Goal: Task Accomplishment & Management: Manage account settings

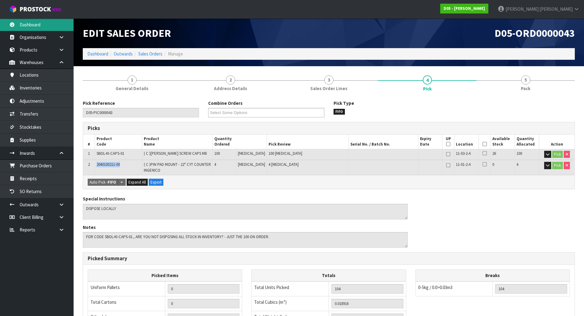
drag, startPoint x: 19, startPoint y: 25, endPoint x: 23, endPoint y: 25, distance: 4.0
click at [19, 25] on link "Dashboard" at bounding box center [37, 24] width 74 height 13
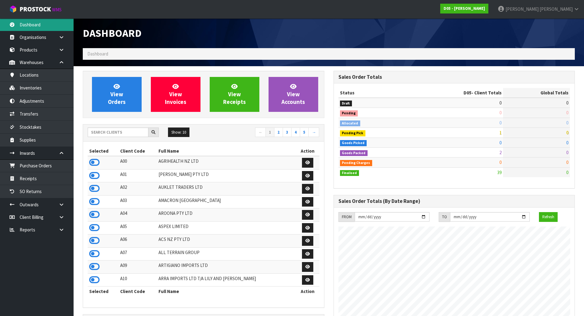
scroll to position [444, 251]
click at [123, 139] on div "Show: 10 5 10 25 50 ← 1 2 3 4 5 →" at bounding box center [203, 133] width 241 height 17
click at [129, 129] on input "text" at bounding box center [118, 133] width 61 height 10
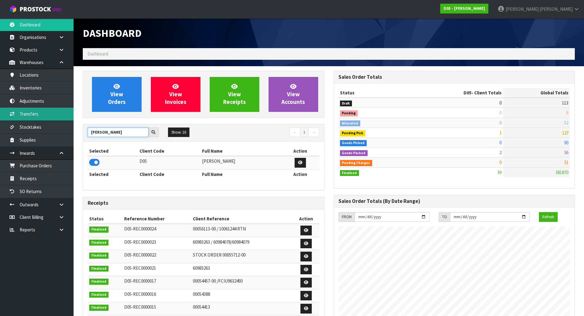
type input "[PERSON_NAME]"
click at [37, 116] on link "Transfers" at bounding box center [37, 114] width 74 height 13
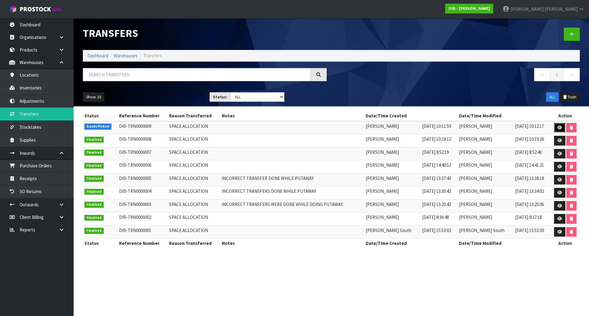
click at [557, 129] on icon at bounding box center [559, 128] width 5 height 4
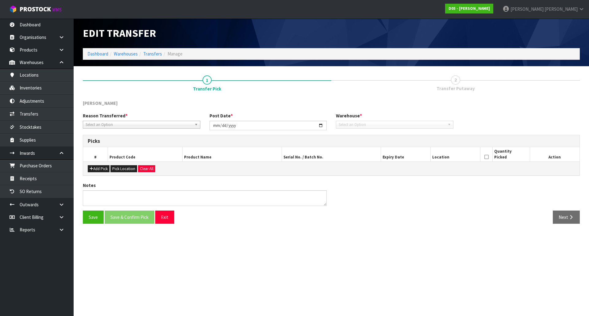
type input "[DATE]"
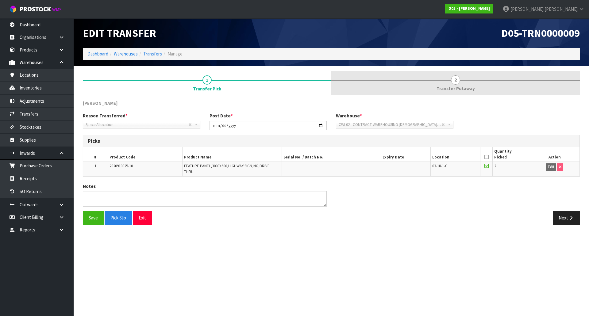
click at [442, 83] on link "2 Transfer Putaway" at bounding box center [455, 83] width 248 height 24
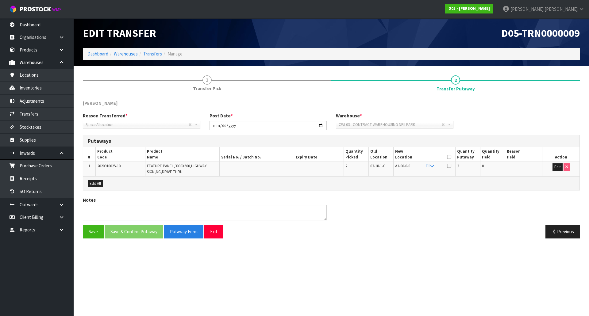
click at [403, 191] on div "[PERSON_NAME] Reason Transferred * Space Allocation Damage Expired Stock Repair…" at bounding box center [331, 171] width 497 height 143
click at [554, 167] on button "Edit" at bounding box center [557, 166] width 10 height 7
click at [559, 168] on button "OK" at bounding box center [557, 166] width 9 height 7
click at [509, 186] on div "Edit All" at bounding box center [331, 183] width 496 height 14
click at [515, 183] on div "Edit All" at bounding box center [331, 183] width 496 height 14
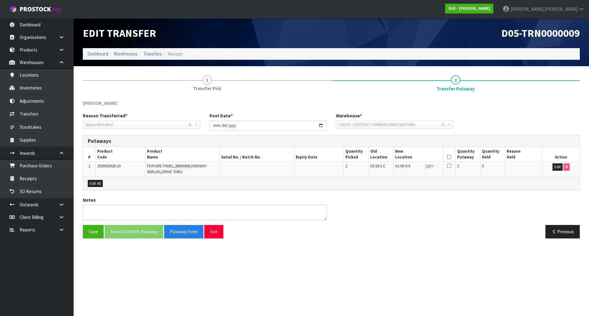
click at [555, 172] on td "Edit" at bounding box center [560, 169] width 37 height 14
click at [557, 169] on button "Edit" at bounding box center [557, 166] width 10 height 7
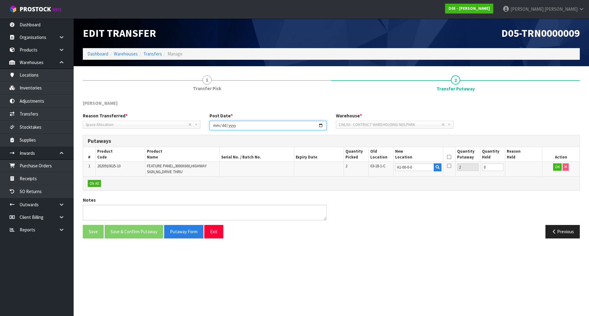
click at [241, 125] on input "[DATE]" at bounding box center [267, 126] width 117 height 10
click at [328, 131] on div "Reason Transferred * Space Allocation Damage Expired Stock Repair QA Space Allo…" at bounding box center [331, 124] width 506 height 22
click at [320, 125] on input "[DATE]" at bounding box center [267, 126] width 117 height 10
type input "[DATE]"
click at [332, 104] on div "[PERSON_NAME]" at bounding box center [331, 106] width 506 height 13
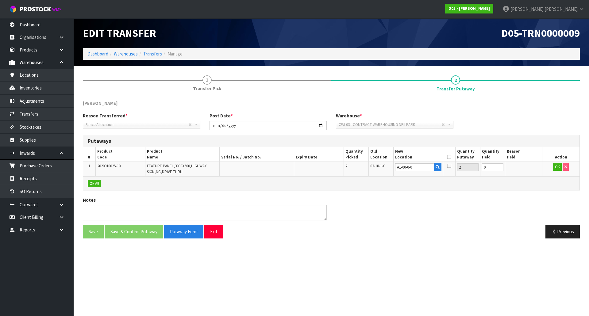
click at [440, 207] on div "Notes" at bounding box center [331, 211] width 506 height 28
click at [450, 160] on th at bounding box center [449, 154] width 12 height 14
click at [450, 157] on icon at bounding box center [449, 157] width 4 height 0
click at [553, 168] on button "OK" at bounding box center [557, 166] width 9 height 7
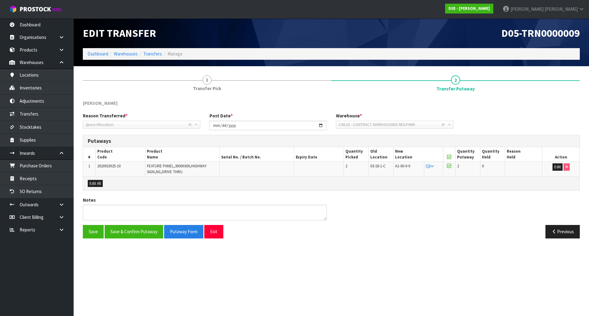
click at [375, 218] on div "Notes" at bounding box center [331, 211] width 506 height 28
click at [90, 231] on button "Save" at bounding box center [93, 231] width 21 height 13
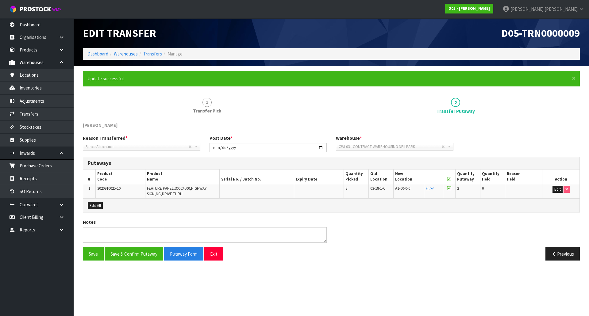
click at [463, 230] on div "Notes" at bounding box center [331, 233] width 506 height 28
click at [139, 251] on button "Save & Confirm Putaway" at bounding box center [134, 254] width 59 height 13
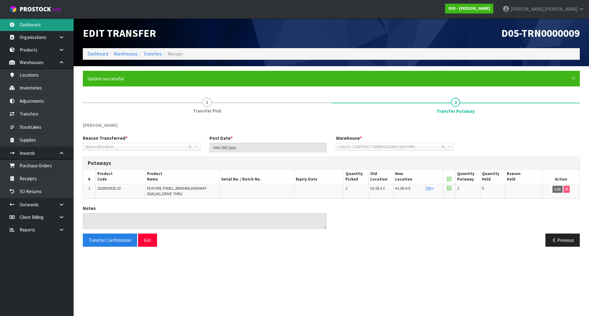
click at [48, 24] on link "Dashboard" at bounding box center [37, 24] width 74 height 13
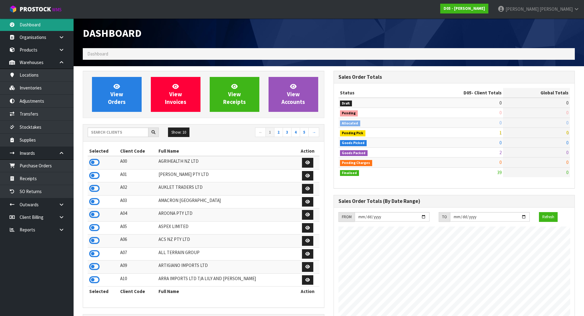
scroll to position [444, 251]
drag, startPoint x: 126, startPoint y: 132, endPoint x: 125, endPoint y: 128, distance: 4.0
click at [125, 131] on input "text" at bounding box center [118, 133] width 61 height 10
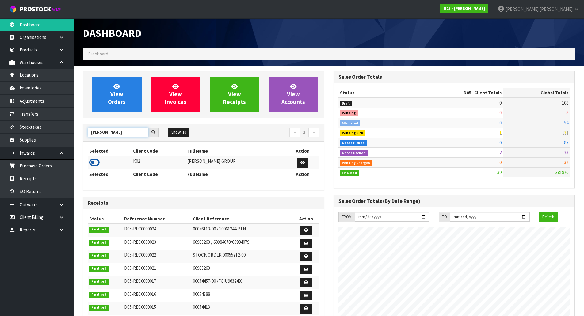
type input "[PERSON_NAME]"
click at [97, 159] on icon at bounding box center [94, 162] width 10 height 9
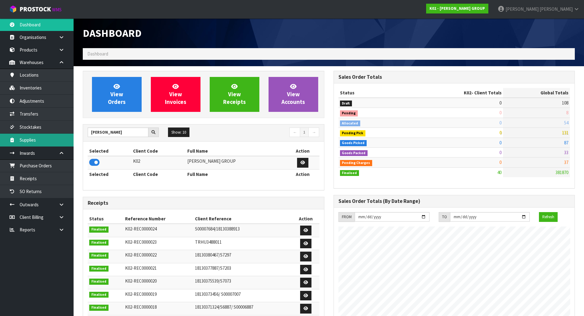
scroll to position [385, 251]
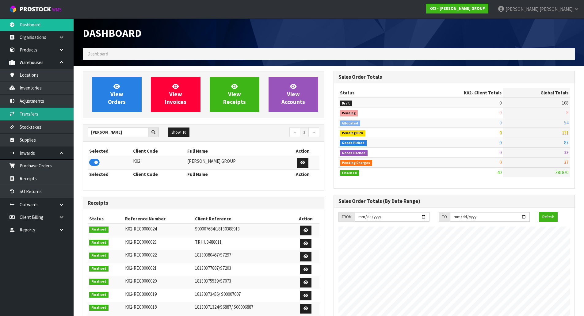
click at [28, 110] on link "Transfers" at bounding box center [37, 114] width 74 height 13
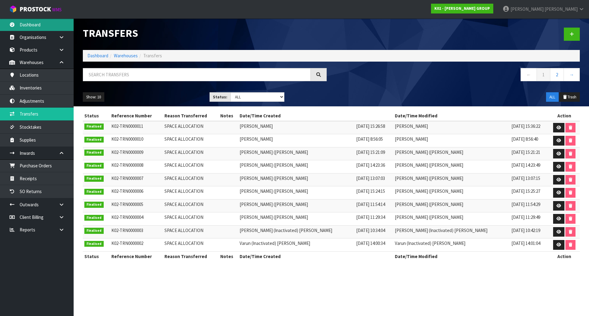
click at [42, 24] on link "Dashboard" at bounding box center [37, 24] width 74 height 13
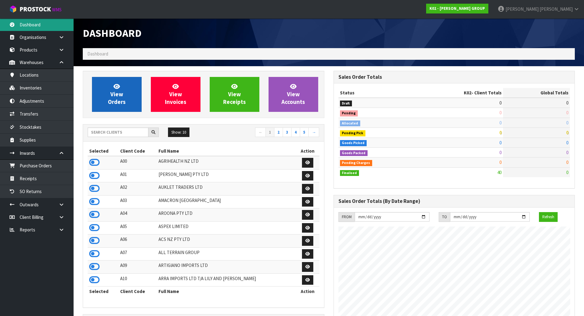
scroll to position [385, 251]
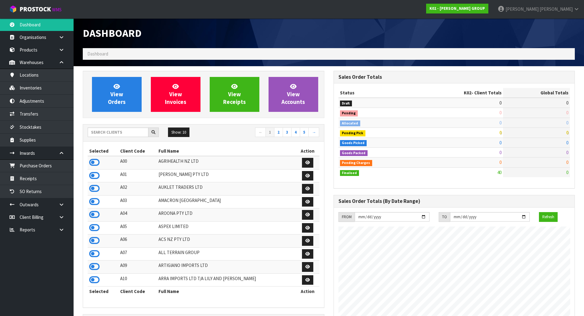
click at [113, 139] on div "Show: 10 5 10 25 50 ← 1 2 3 4 5 →" at bounding box center [203, 133] width 241 height 17
click at [29, 117] on link "Transfers" at bounding box center [37, 114] width 74 height 13
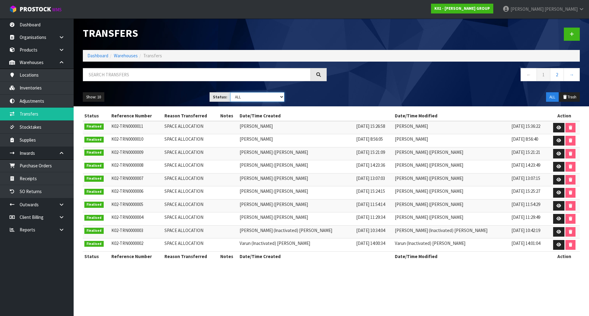
click at [281, 100] on select "Draft Pending Pick Goods Picked Finalised ALL" at bounding box center [257, 97] width 54 height 10
click at [230, 92] on select "Draft Pending Pick Goods Picked Finalised ALL" at bounding box center [257, 97] width 54 height 10
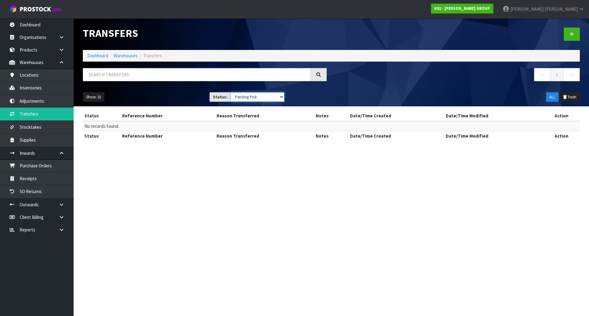
drag, startPoint x: 282, startPoint y: 98, endPoint x: 279, endPoint y: 102, distance: 4.0
click at [282, 98] on select "Draft Pending Pick Goods Picked Finalised ALL" at bounding box center [257, 97] width 54 height 10
click at [230, 92] on select "Draft Pending Pick Goods Picked Finalised ALL" at bounding box center [257, 97] width 54 height 10
click at [280, 97] on select "Draft Pending Pick Goods Picked Finalised ALL" at bounding box center [257, 97] width 54 height 10
click at [230, 92] on select "Draft Pending Pick Goods Picked Finalised ALL" at bounding box center [257, 97] width 54 height 10
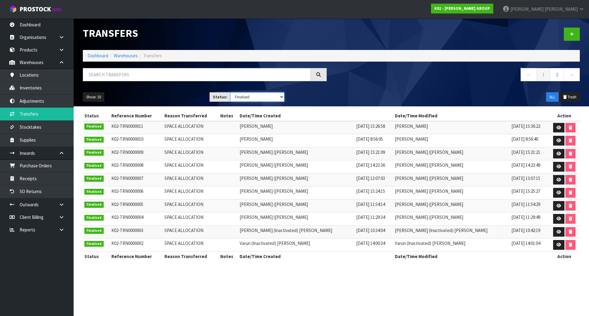
click at [281, 98] on select "Draft Pending Pick Goods Picked Finalised ALL" at bounding box center [257, 97] width 54 height 10
click at [230, 92] on select "Draft Pending Pick Goods Picked Finalised ALL" at bounding box center [257, 97] width 54 height 10
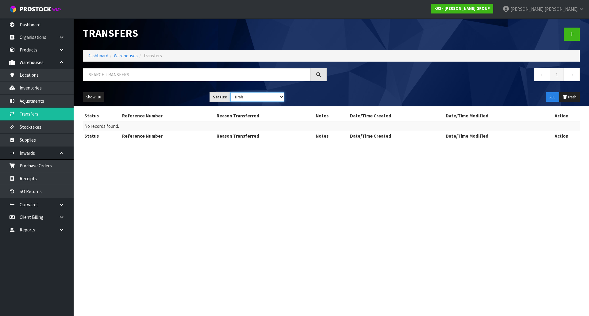
click at [281, 96] on select "Draft Pending Pick Goods Picked Finalised ALL" at bounding box center [257, 97] width 54 height 10
select select "string:ALL"
click at [230, 92] on select "Draft Pending Pick Goods Picked Finalised ALL" at bounding box center [257, 97] width 54 height 10
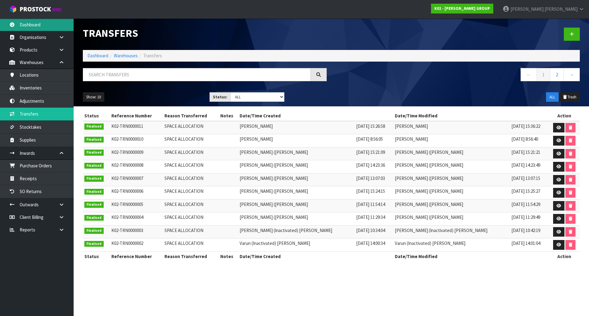
click at [43, 25] on link "Dashboard" at bounding box center [37, 24] width 74 height 13
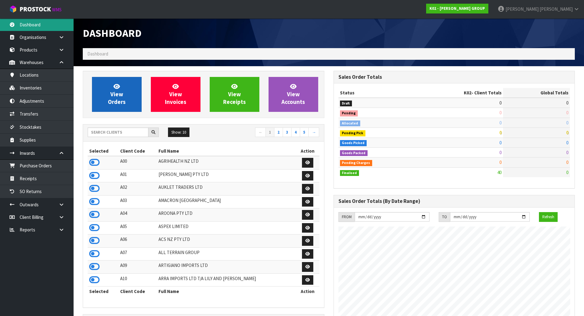
scroll to position [385, 251]
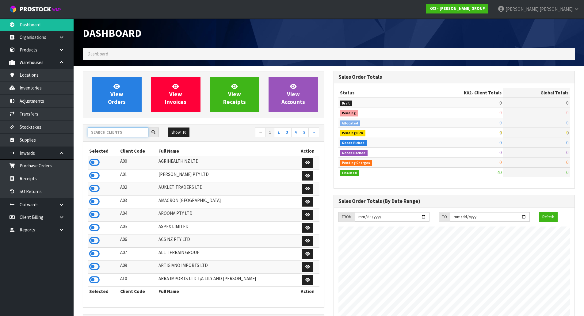
click at [125, 129] on input "text" at bounding box center [118, 133] width 61 height 10
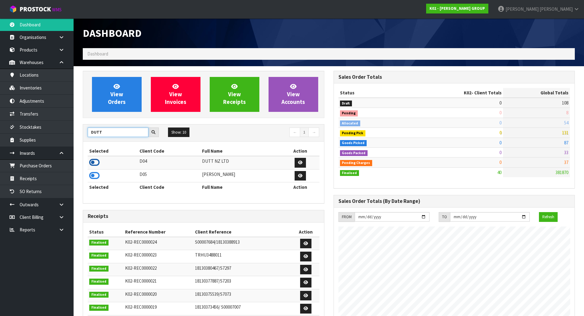
type input "DUTT"
click at [94, 160] on icon at bounding box center [94, 162] width 10 height 9
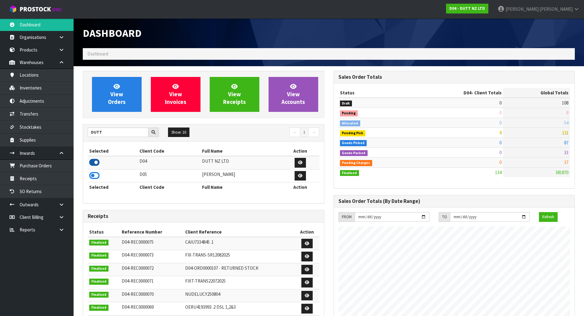
scroll to position [306352, 306477]
click at [37, 111] on link "Transfers" at bounding box center [37, 114] width 74 height 13
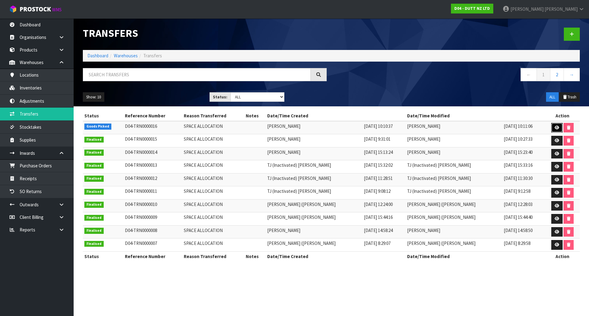
click at [555, 127] on icon at bounding box center [557, 128] width 5 height 4
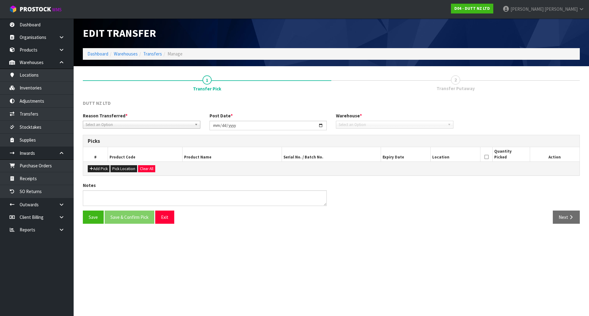
type input "[DATE]"
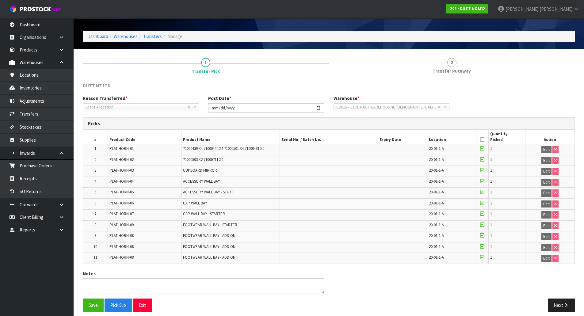
scroll to position [22, 0]
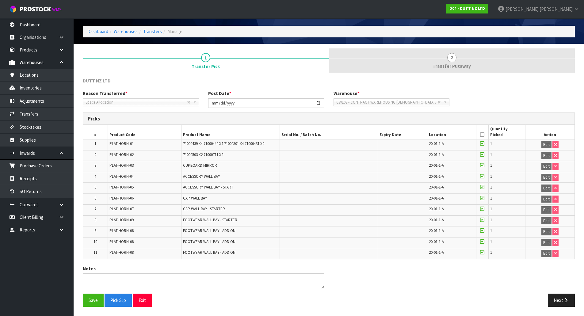
click at [462, 49] on link "2 Transfer Putaway" at bounding box center [452, 60] width 246 height 24
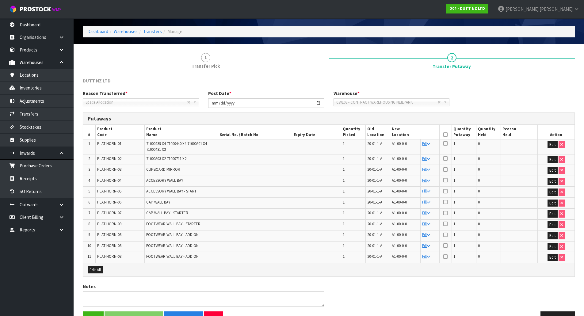
scroll to position [40, 0]
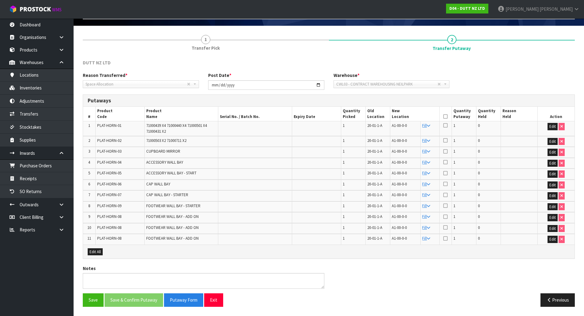
click at [446, 117] on icon at bounding box center [446, 117] width 4 height 0
click at [125, 301] on button "Save & Confirm Putaway" at bounding box center [134, 300] width 59 height 13
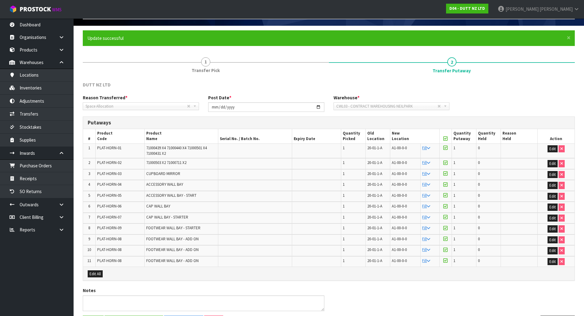
scroll to position [0, 0]
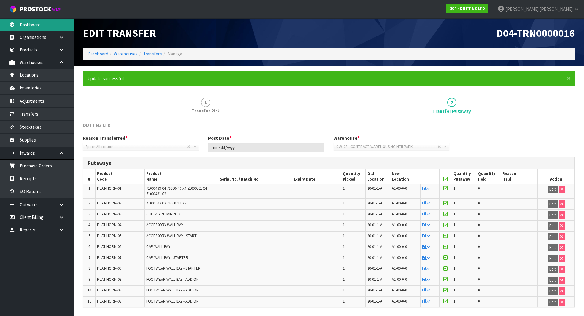
click at [53, 28] on link "Dashboard" at bounding box center [37, 24] width 74 height 13
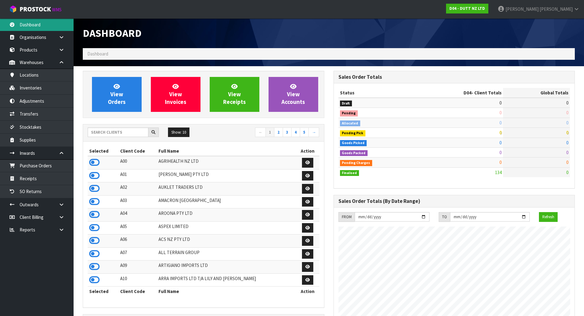
scroll to position [375, 251]
click at [116, 132] on input "text" at bounding box center [118, 133] width 61 height 10
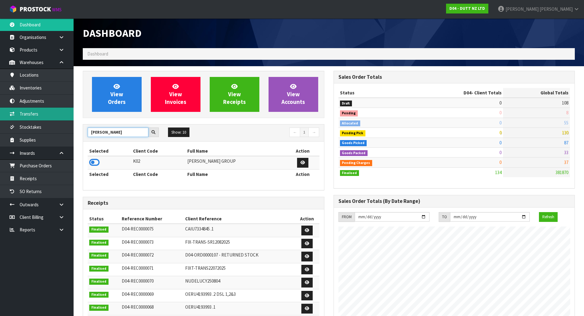
type input "[PERSON_NAME]"
click at [45, 118] on link "Transfers" at bounding box center [37, 114] width 74 height 13
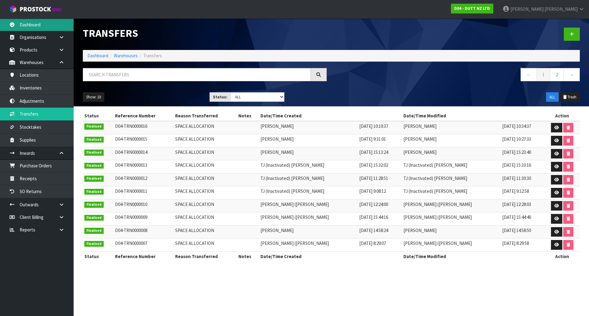
click at [37, 21] on link "Dashboard" at bounding box center [37, 24] width 74 height 13
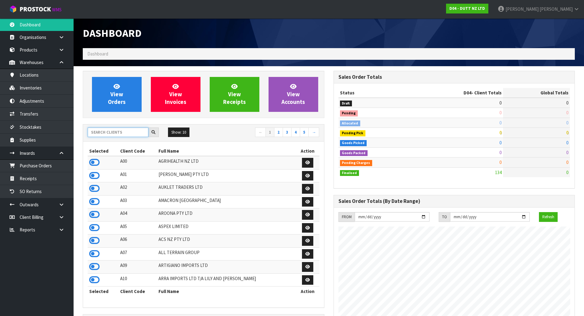
scroll to position [375, 251]
click at [143, 136] on input "text" at bounding box center [118, 133] width 61 height 10
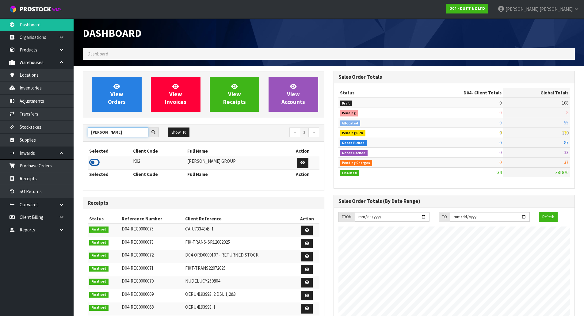
type input "[PERSON_NAME]"
click at [97, 160] on icon at bounding box center [94, 162] width 10 height 9
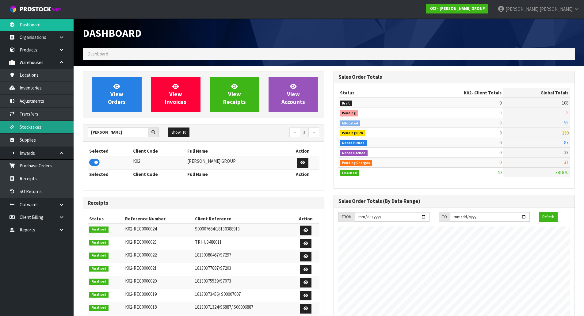
scroll to position [385, 251]
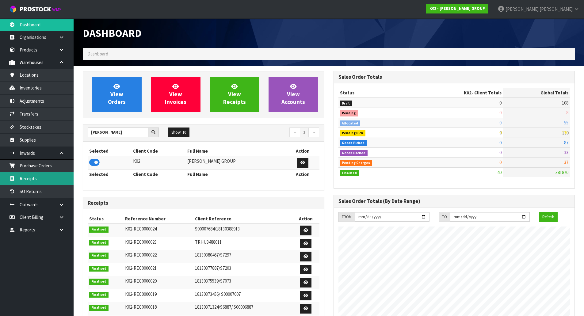
click at [33, 175] on link "Receipts" at bounding box center [37, 178] width 74 height 13
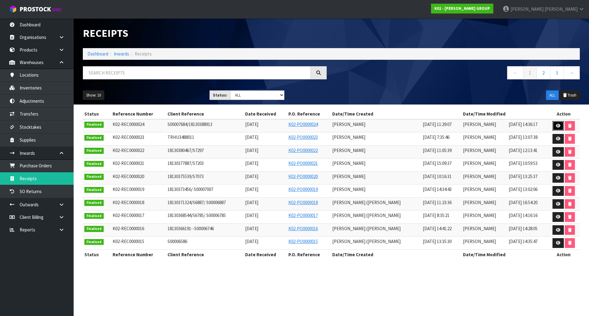
click at [554, 125] on link at bounding box center [557, 126] width 11 height 10
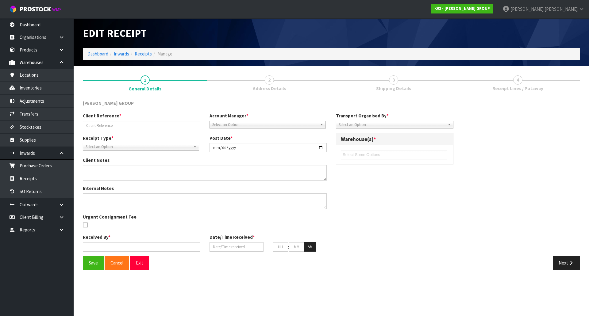
type input "S00007684/18130388913"
type input "[DATE]"
type textarea "FEW DAMAGES FOUND, CRATE HAD FEW DAMAGES, AND OTHER PLT HAD 1 PLT ON TOP OF IT."
type input "[PERSON_NAME]"
type input "[DATE]"
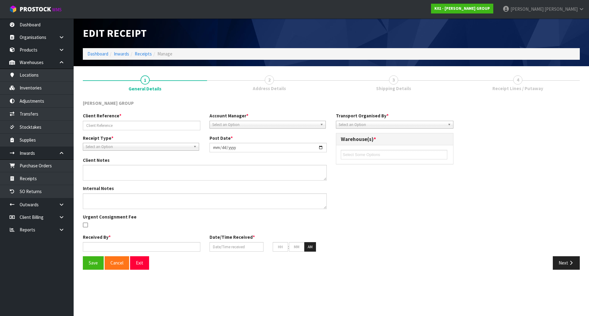
type input "11"
type input "29"
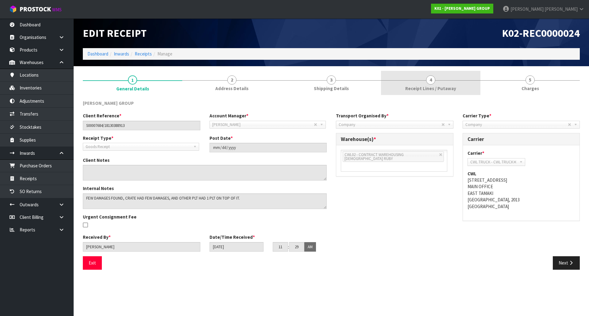
click at [444, 92] on link "4 Receipt Lines / Putaway" at bounding box center [430, 83] width 99 height 24
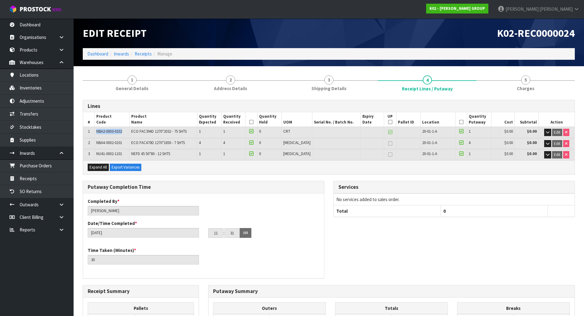
drag, startPoint x: 98, startPoint y: 132, endPoint x: 124, endPoint y: 130, distance: 25.8
click at [122, 130] on span "NBA2-0003-0102" at bounding box center [109, 131] width 26 height 5
copy span "NBA2-0003-0102"
click at [526, 242] on div "Putaway Completion Time Completed By * [PERSON_NAME] Date/Time Completed * [DAT…" at bounding box center [328, 233] width 501 height 104
click at [24, 24] on link "Dashboard" at bounding box center [37, 24] width 74 height 13
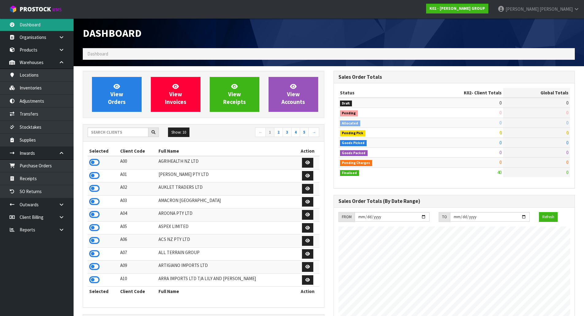
scroll to position [385, 251]
click at [93, 24] on div "Dashboard" at bounding box center [203, 33] width 251 height 30
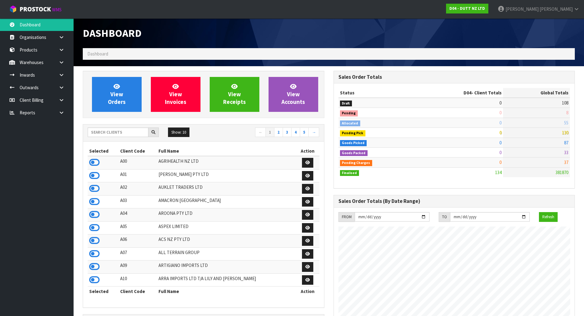
scroll to position [375, 251]
click at [111, 133] on input "text" at bounding box center [118, 133] width 61 height 10
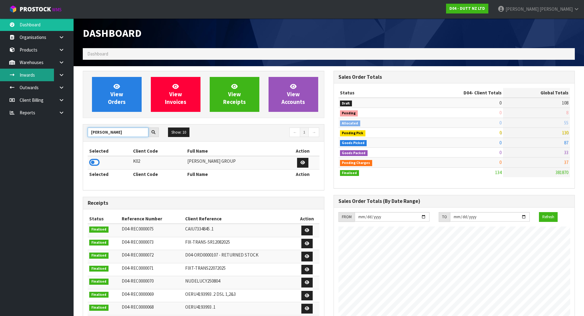
type input "[PERSON_NAME]"
click at [47, 74] on link "Inwards" at bounding box center [37, 75] width 74 height 13
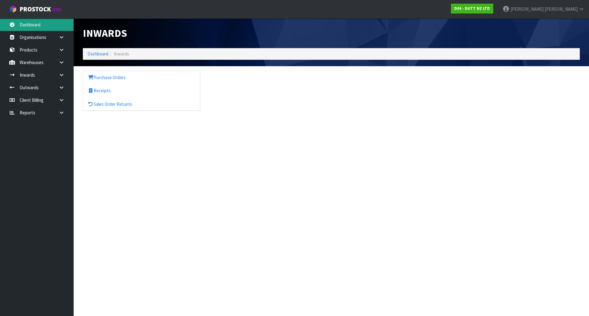
click at [46, 23] on link "Dashboard" at bounding box center [37, 24] width 74 height 13
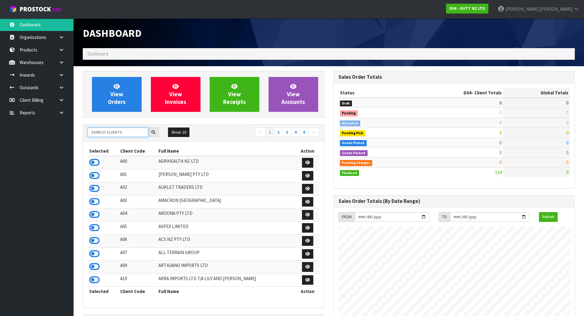
scroll to position [375, 251]
click at [117, 135] on input "text" at bounding box center [118, 133] width 61 height 10
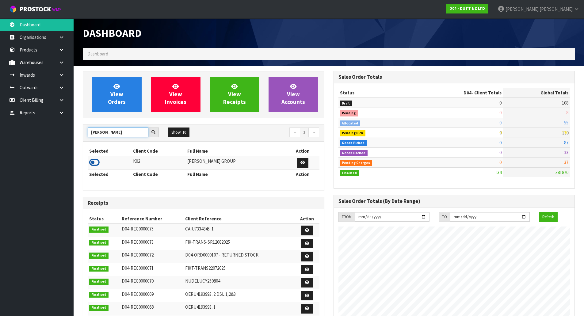
type input "[PERSON_NAME]"
click at [95, 164] on icon at bounding box center [94, 162] width 10 height 9
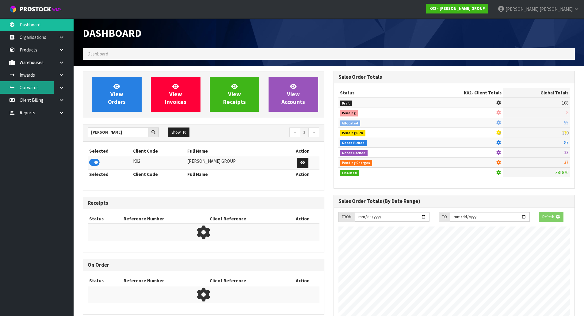
scroll to position [385, 251]
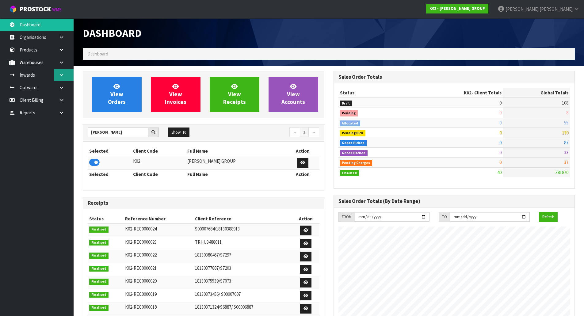
click at [63, 74] on icon at bounding box center [62, 75] width 6 height 5
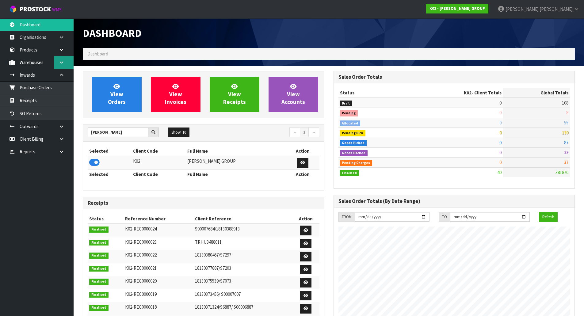
click at [63, 65] on link at bounding box center [64, 62] width 20 height 13
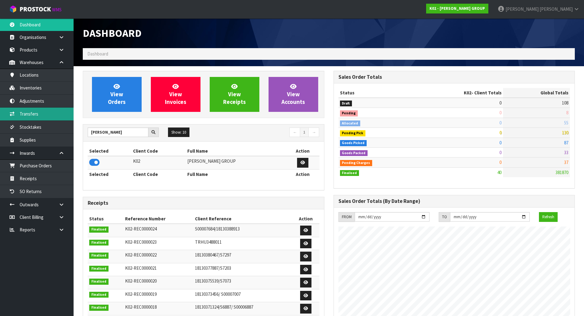
click at [38, 112] on link "Transfers" at bounding box center [37, 114] width 74 height 13
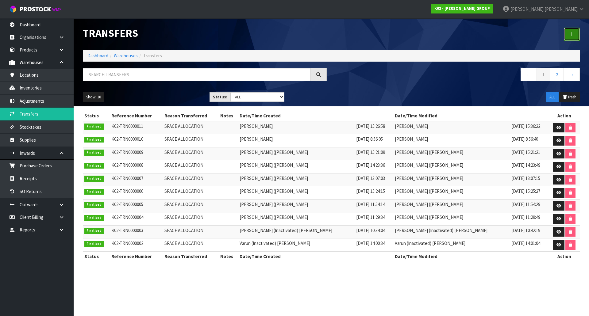
click at [571, 32] on link at bounding box center [572, 34] width 16 height 13
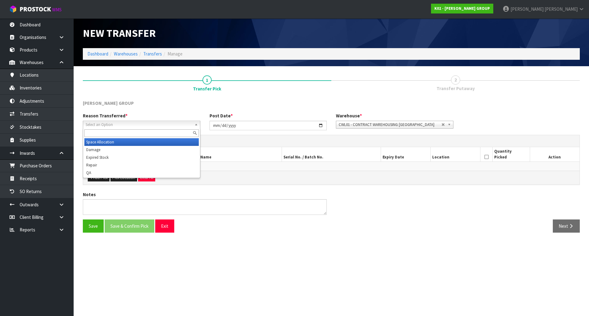
click at [179, 123] on span "Select an Option" at bounding box center [139, 124] width 106 height 7
click at [163, 141] on li "Space Allocation" at bounding box center [141, 142] width 114 height 8
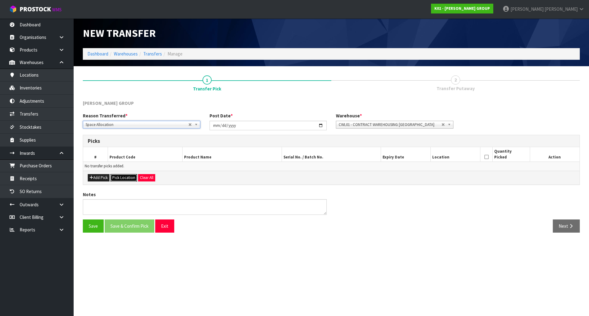
click at [117, 177] on button "Pick Location" at bounding box center [123, 177] width 27 height 7
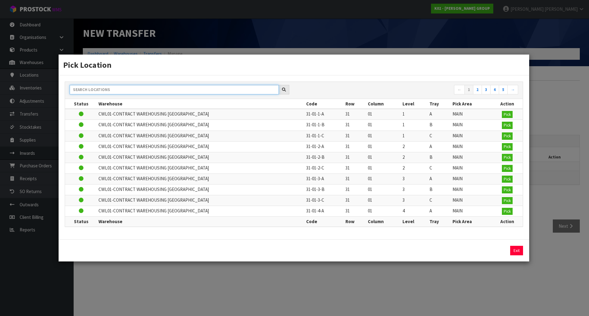
click at [113, 88] on input "text" at bounding box center [174, 90] width 209 height 10
paste input "NBA2-0003-0102"
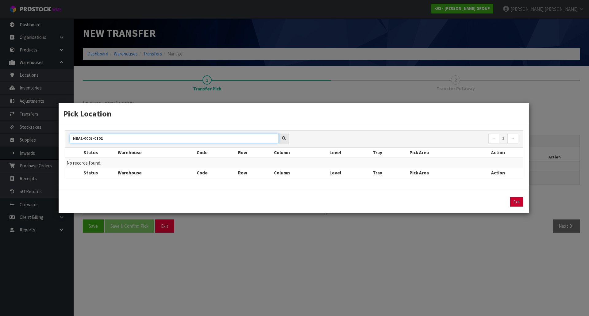
type input "NBA2-0003-0102"
click at [519, 204] on button "Exit" at bounding box center [516, 202] width 13 height 10
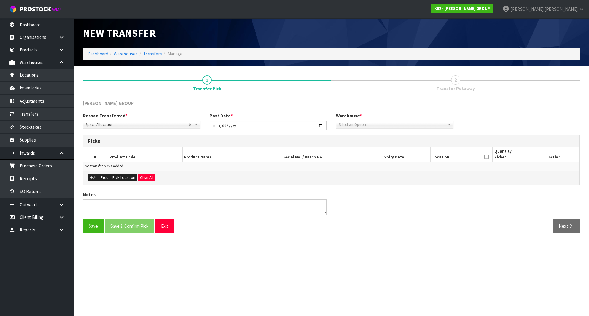
click at [432, 126] on span "Select an Option" at bounding box center [390, 124] width 103 height 7
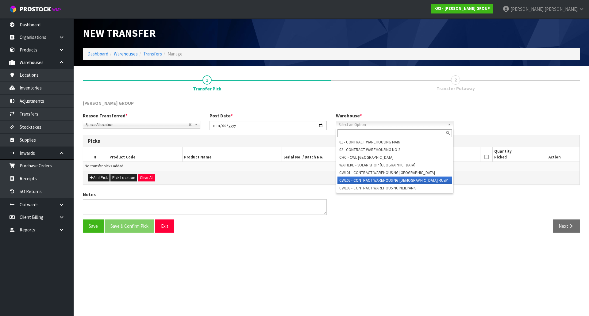
drag, startPoint x: 398, startPoint y: 181, endPoint x: 224, endPoint y: 161, distance: 175.4
click at [398, 181] on li "CWL02 - CONTRACT WAREHOUSING [DEMOGRAPHIC_DATA] RUBY" at bounding box center [394, 181] width 114 height 8
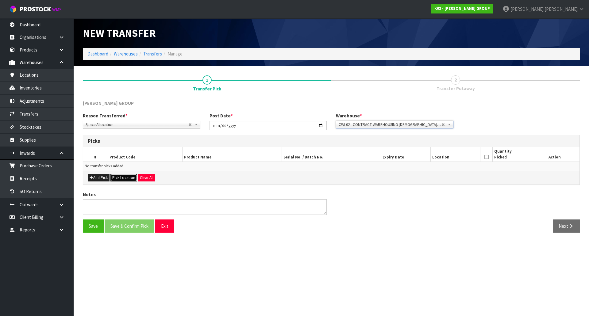
click at [131, 180] on button "Pick Location" at bounding box center [123, 177] width 27 height 7
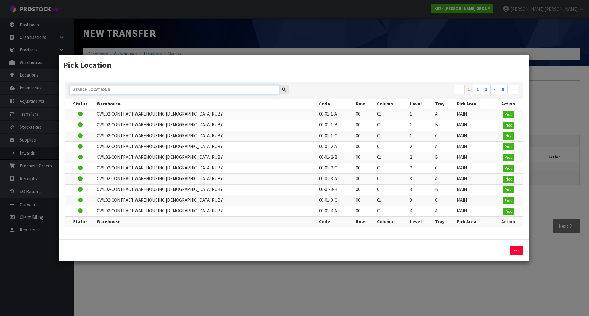
click at [140, 89] on input "text" at bounding box center [174, 90] width 209 height 10
paste input "NBA2-0003-0102"
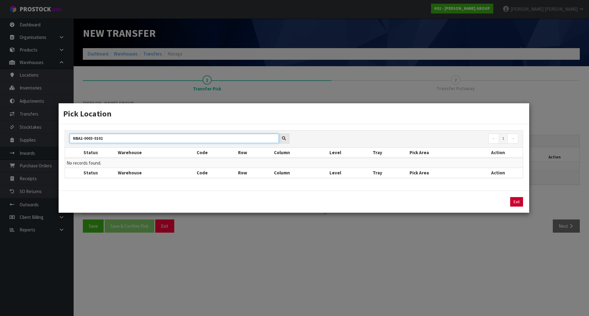
type input "NBA2-0003-0102"
click at [520, 202] on button "Exit" at bounding box center [516, 202] width 13 height 10
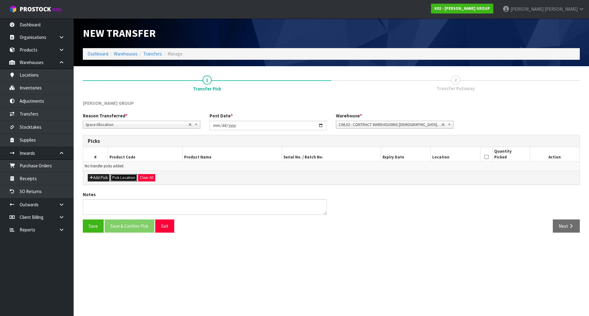
click at [119, 179] on button "Pick Location" at bounding box center [123, 177] width 27 height 7
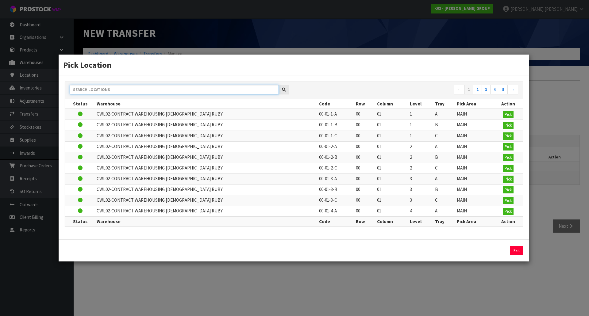
click at [120, 88] on input "text" at bounding box center [174, 90] width 209 height 10
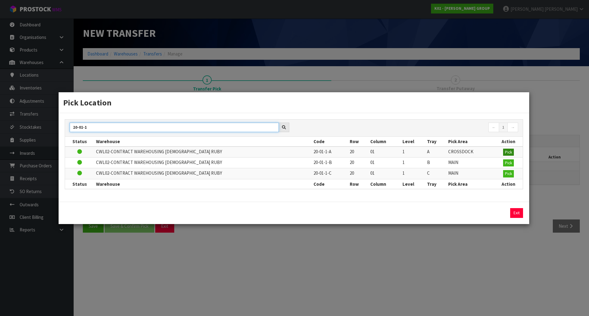
type input "20-01-1"
click at [509, 152] on span "Pick" at bounding box center [508, 152] width 7 height 5
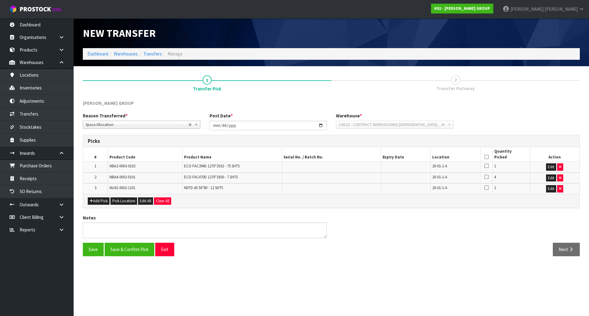
click at [488, 157] on icon at bounding box center [486, 157] width 4 height 0
click at [321, 125] on input "2025-09-19" at bounding box center [267, 126] width 117 height 10
click at [124, 252] on button "Save & Confirm Pick" at bounding box center [130, 249] width 50 height 13
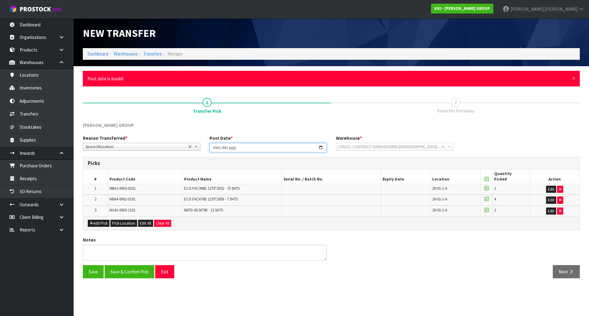
click at [320, 146] on input "[DATE]" at bounding box center [267, 148] width 117 height 10
type input "2025-09-19"
click at [128, 271] on button "Save & Confirm Pick" at bounding box center [130, 271] width 50 height 13
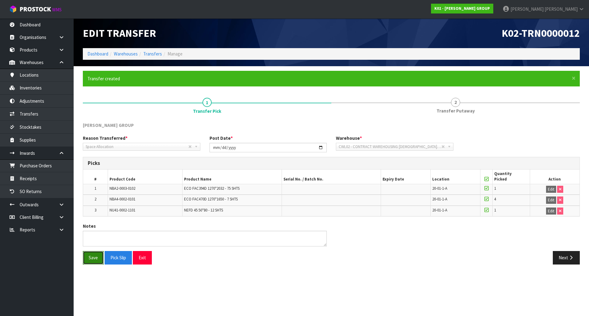
click at [86, 260] on button "Save" at bounding box center [93, 257] width 21 height 13
click at [561, 259] on button "Next" at bounding box center [566, 257] width 27 height 13
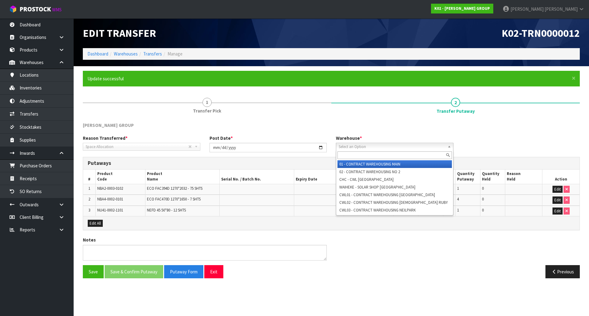
click at [394, 146] on span "Select an Option" at bounding box center [390, 146] width 103 height 7
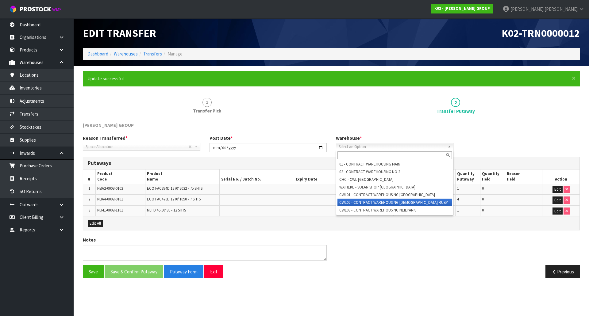
click at [377, 199] on li "CWL02 - CONTRACT WAREHOUSING [DEMOGRAPHIC_DATA] RUBY" at bounding box center [394, 203] width 114 height 8
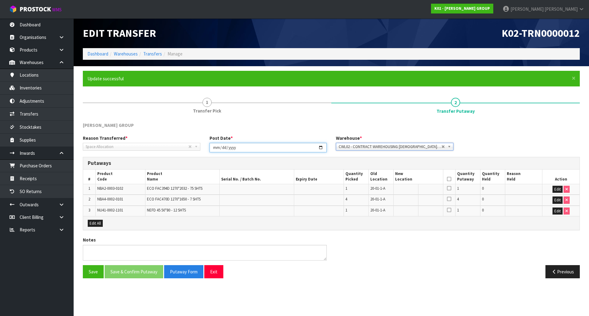
click at [280, 150] on input "2025-09-19" at bounding box center [267, 148] width 117 height 10
click at [319, 149] on input "2025-09-19" at bounding box center [267, 148] width 117 height 10
type input "[DATE]"
click at [451, 179] on icon at bounding box center [449, 179] width 4 height 0
click at [451, 182] on span at bounding box center [449, 179] width 4 height 5
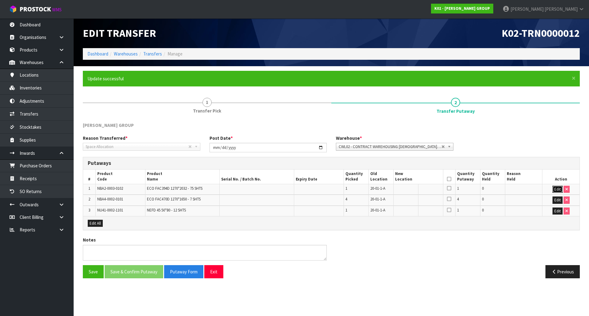
click at [555, 188] on button "Edit" at bounding box center [557, 189] width 10 height 7
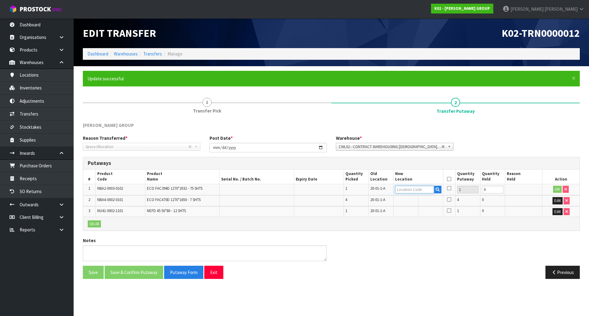
click at [403, 190] on input "text" at bounding box center [414, 190] width 39 height 8
type input "A1"
click at [430, 147] on span "Select an Option" at bounding box center [390, 146] width 103 height 7
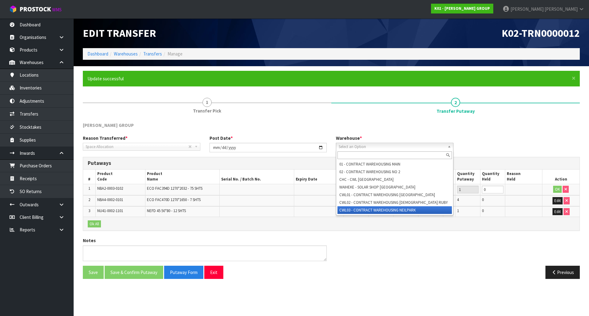
click at [377, 209] on li "CWL03 - CONTRACT WAREHOUSING NEILPARK" at bounding box center [394, 210] width 114 height 8
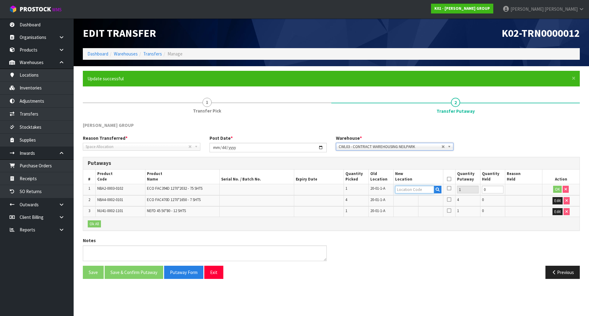
click at [404, 189] on input "text" at bounding box center [414, 190] width 39 height 8
type input "A"
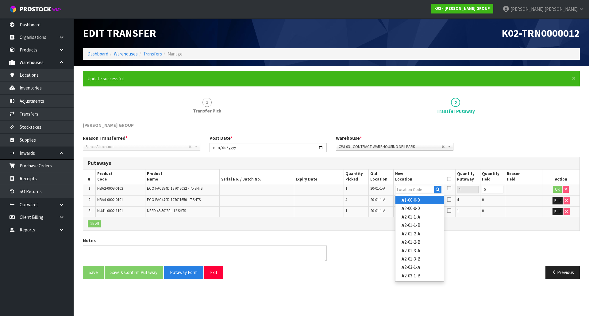
drag, startPoint x: 403, startPoint y: 197, endPoint x: 409, endPoint y: 198, distance: 6.2
click at [403, 197] on link "A 1-00-0-0" at bounding box center [419, 200] width 48 height 8
type input "A1-00-0-0"
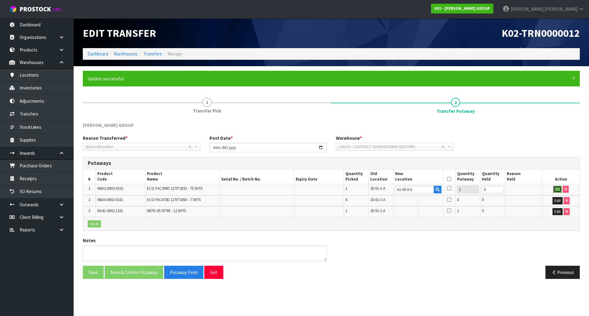
click at [557, 188] on button "OK" at bounding box center [557, 189] width 9 height 7
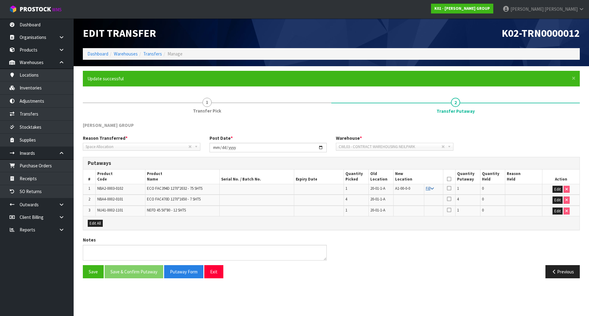
click at [432, 188] on icon at bounding box center [431, 189] width 3 height 4
click at [449, 179] on icon at bounding box center [449, 179] width 4 height 0
click at [121, 271] on button "Save & Confirm Putaway" at bounding box center [134, 271] width 59 height 13
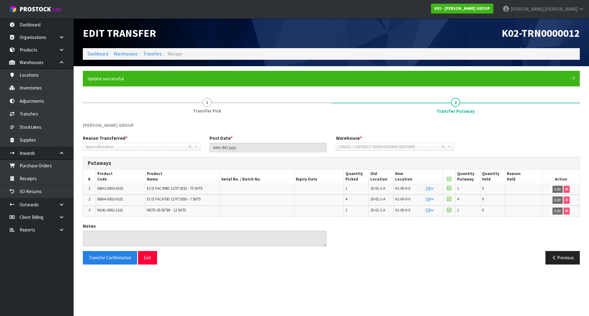
click at [309, 226] on div "Notes" at bounding box center [204, 235] width 253 height 24
click at [52, 115] on link "Transfers" at bounding box center [37, 114] width 74 height 13
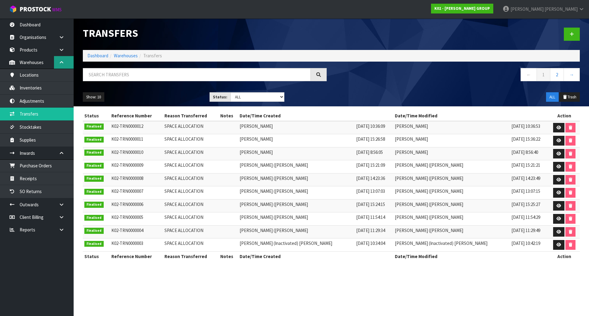
click at [61, 60] on link at bounding box center [64, 62] width 20 height 13
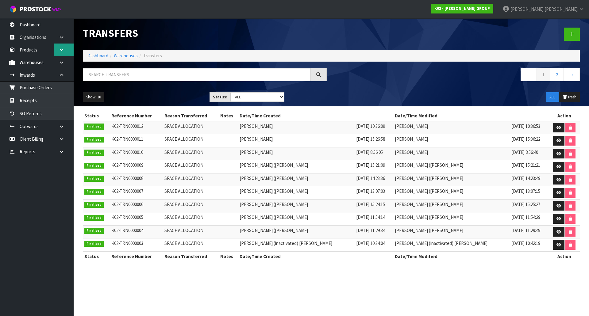
click at [62, 51] on icon at bounding box center [62, 50] width 6 height 5
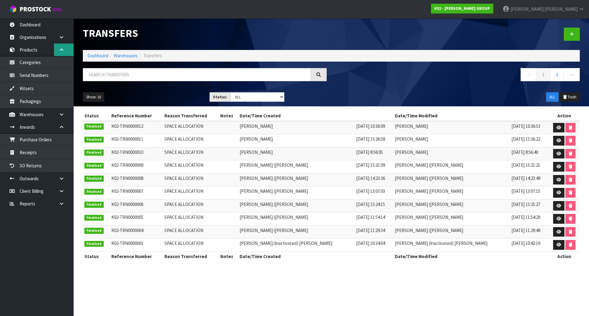
click at [62, 51] on icon at bounding box center [62, 50] width 6 height 5
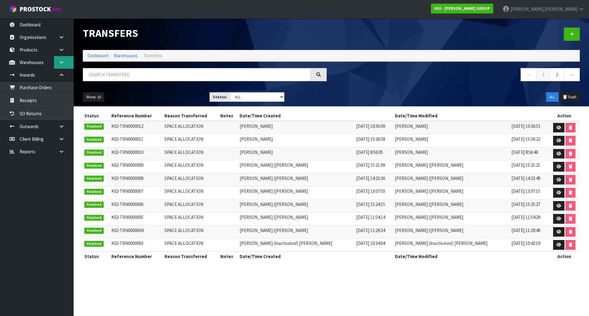
click at [62, 65] on link at bounding box center [64, 62] width 20 height 13
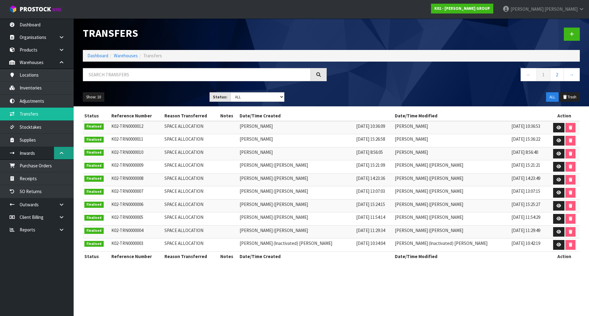
drag, startPoint x: 60, startPoint y: 152, endPoint x: 61, endPoint y: 144, distance: 8.7
click at [60, 152] on icon at bounding box center [62, 153] width 6 height 5
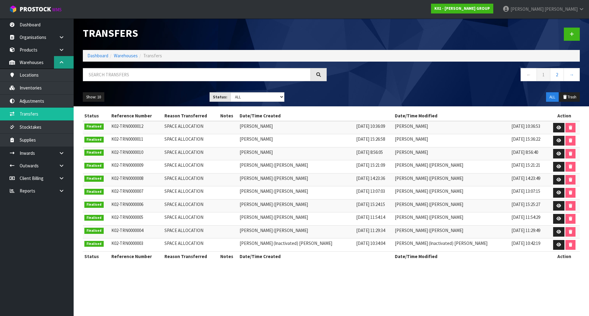
click at [61, 62] on icon at bounding box center [62, 62] width 6 height 5
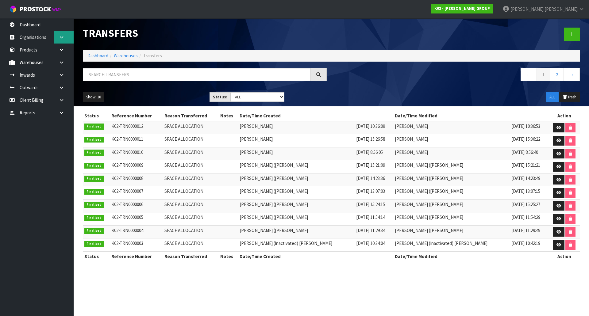
click at [63, 38] on icon at bounding box center [62, 37] width 6 height 5
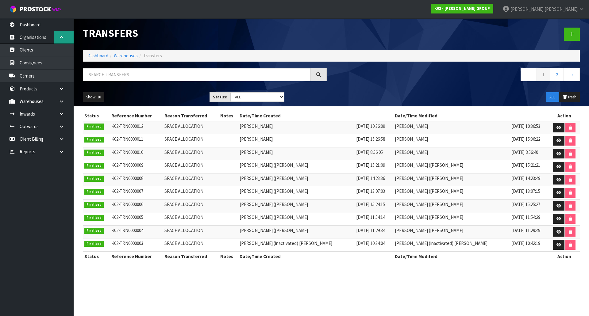
click at [62, 36] on icon at bounding box center [62, 37] width 6 height 5
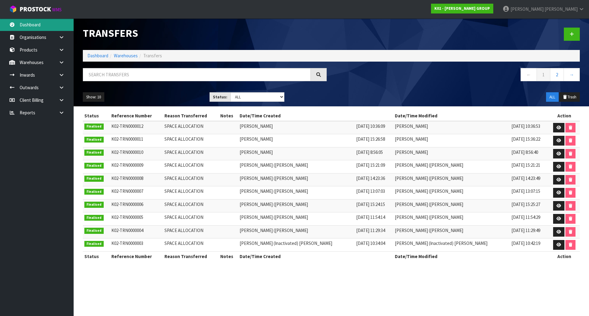
click at [53, 27] on link "Dashboard" at bounding box center [37, 24] width 74 height 13
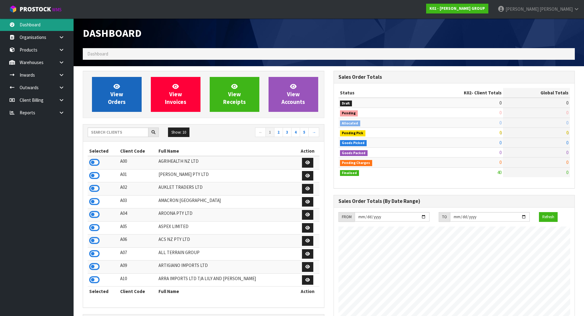
scroll to position [385, 251]
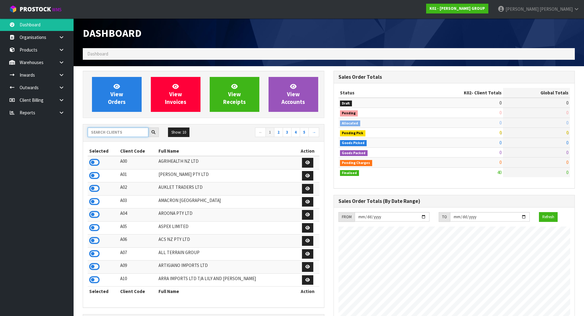
click at [114, 133] on input "text" at bounding box center [118, 133] width 61 height 10
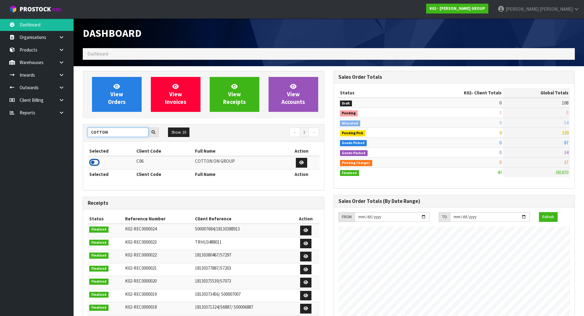
type input "COTTON"
click at [97, 162] on icon at bounding box center [94, 162] width 10 height 9
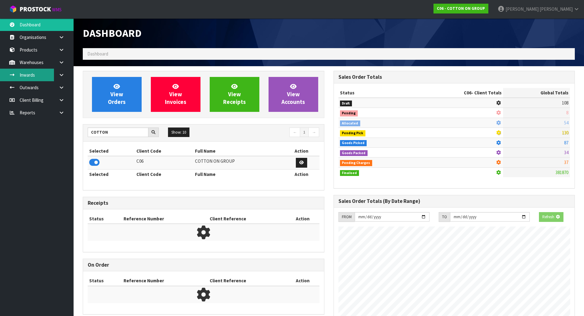
scroll to position [306352, 306477]
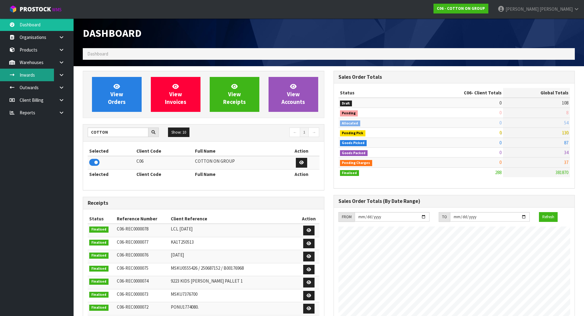
click at [29, 77] on link "Inwards" at bounding box center [37, 75] width 74 height 13
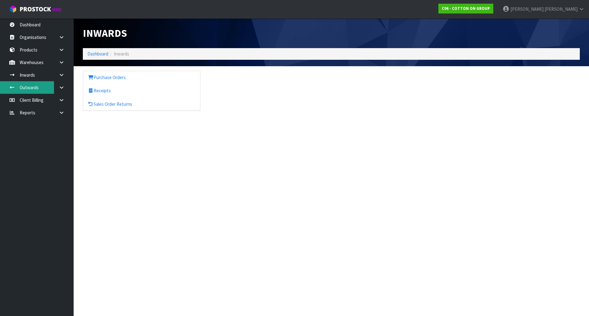
click at [23, 87] on link "Outwards" at bounding box center [37, 87] width 74 height 13
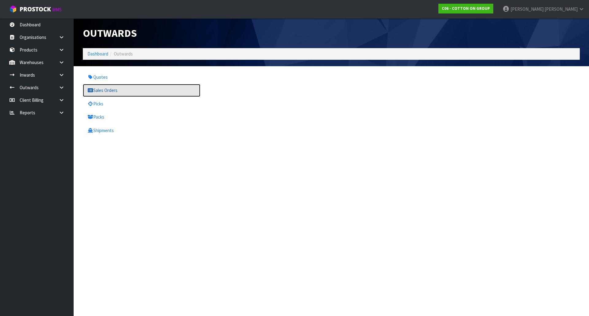
click at [121, 92] on link "Sales Orders" at bounding box center [141, 90] width 117 height 13
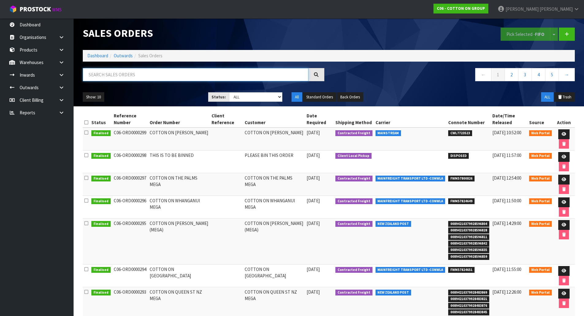
click at [148, 76] on input "text" at bounding box center [196, 74] width 226 height 13
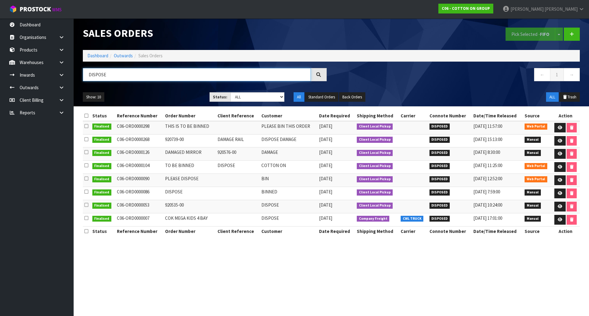
type input "DISPOSE"
click at [229, 125] on td at bounding box center [238, 127] width 44 height 13
click at [558, 141] on icon at bounding box center [560, 141] width 5 height 4
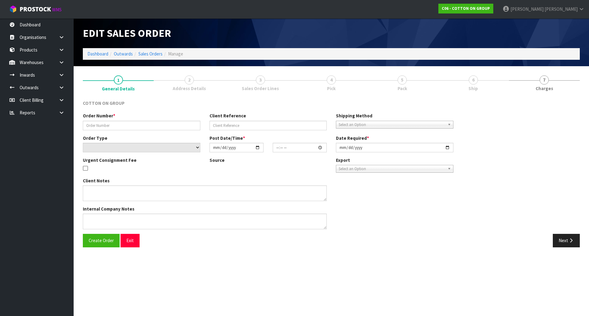
type input "920739-00"
type input "DAMAGE RAIL"
select select "number:0"
type input "2025-05-16"
type input "14:52:00.000"
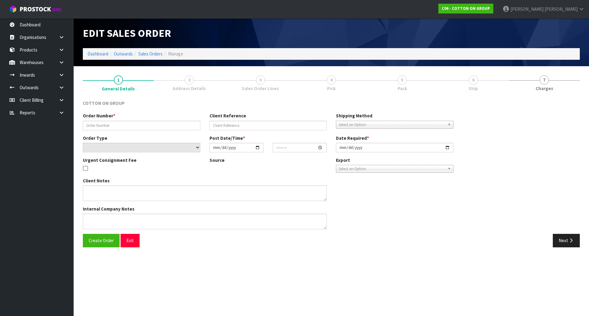
type input "2025-05-16"
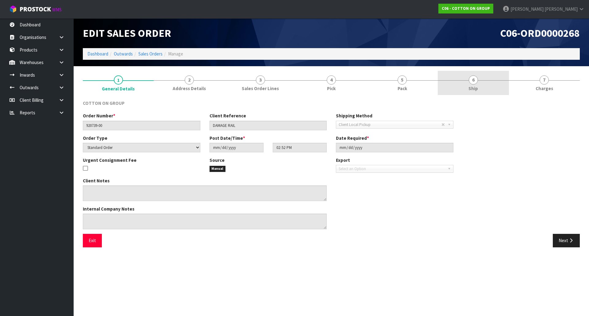
click at [440, 84] on link "6 Ship" at bounding box center [473, 83] width 71 height 24
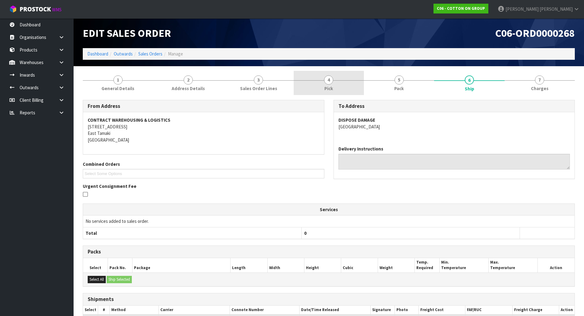
click at [329, 82] on span "4" at bounding box center [328, 79] width 9 height 9
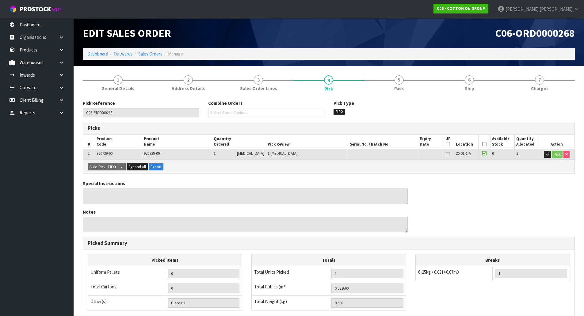
click at [323, 179] on div "Pick Reference C06-PIC0000268 Combine Orders Select Some Options Pick Type FIFO…" at bounding box center [329, 251] width 492 height 302
click at [25, 24] on link "Dashboard" at bounding box center [37, 24] width 74 height 13
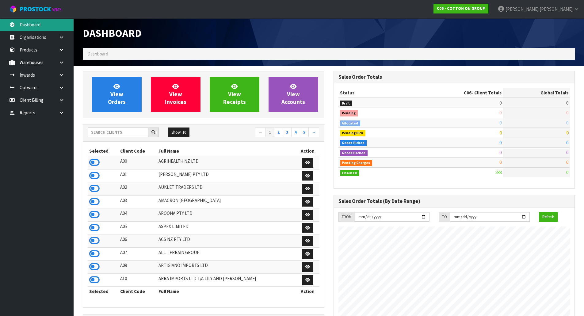
scroll to position [375, 251]
